Goal: Book appointment/travel/reservation

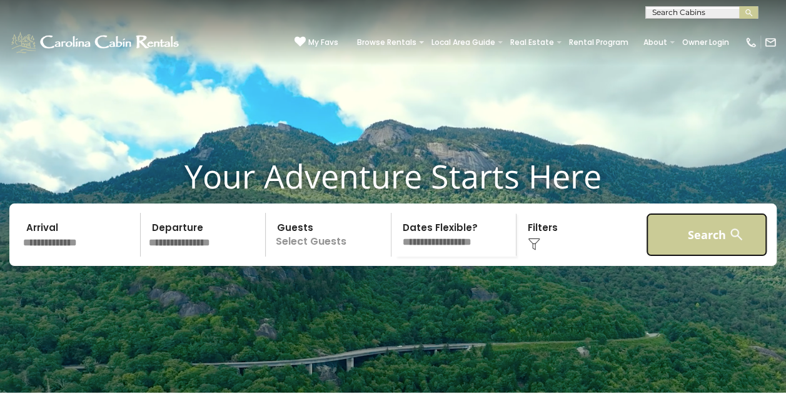
click at [682, 254] on button "Search" at bounding box center [707, 235] width 122 height 44
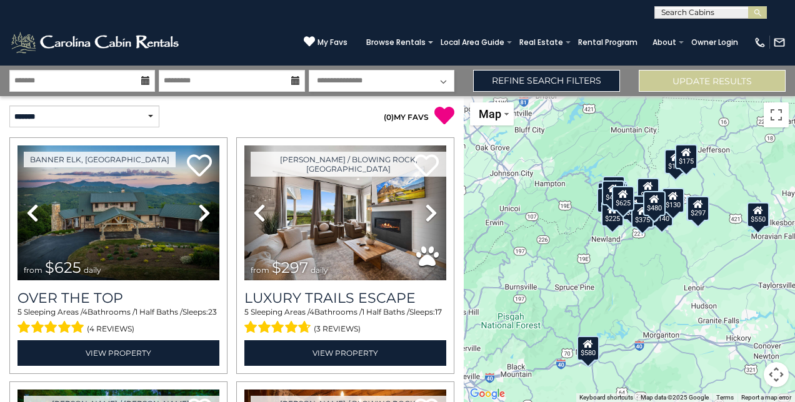
click at [147, 85] on icon at bounding box center [145, 80] width 9 height 9
click at [144, 81] on icon at bounding box center [145, 80] width 9 height 9
